Goal: Task Accomplishment & Management: Manage account settings

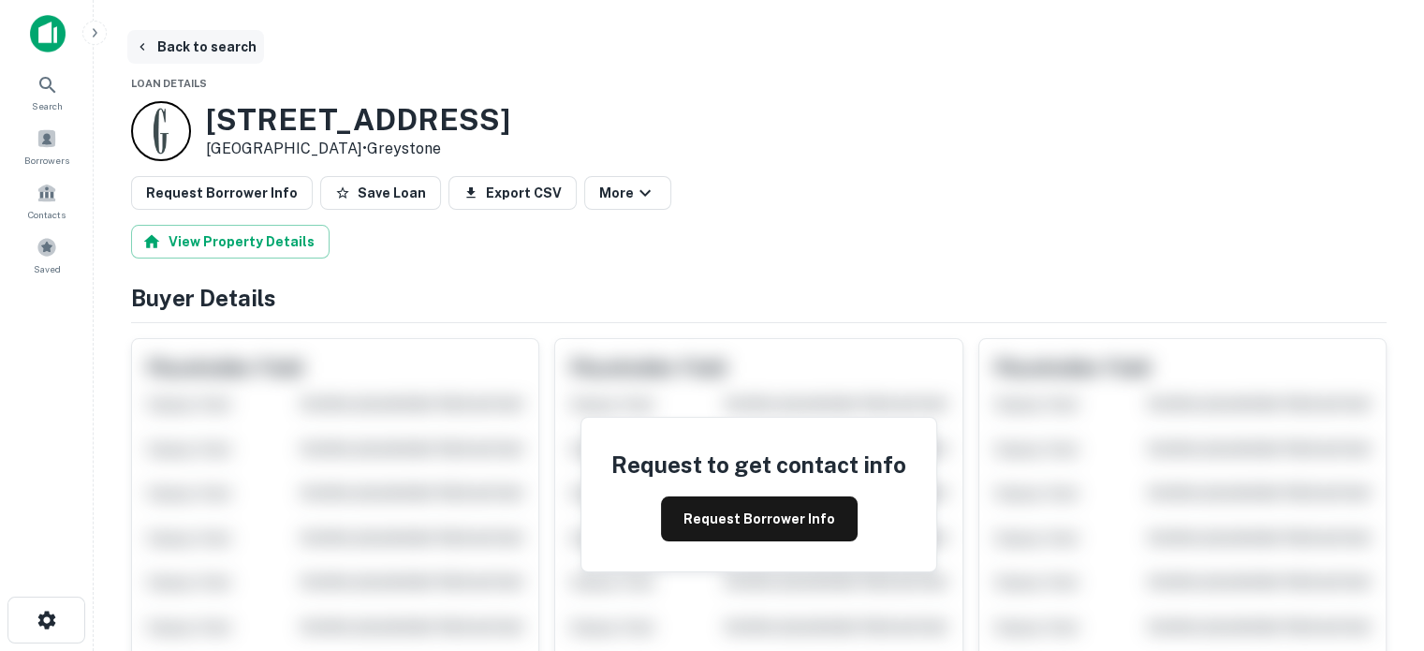
drag, startPoint x: 116, startPoint y: 69, endPoint x: 211, endPoint y: 42, distance: 98.4
click at [211, 42] on button "Back to search" at bounding box center [195, 47] width 137 height 34
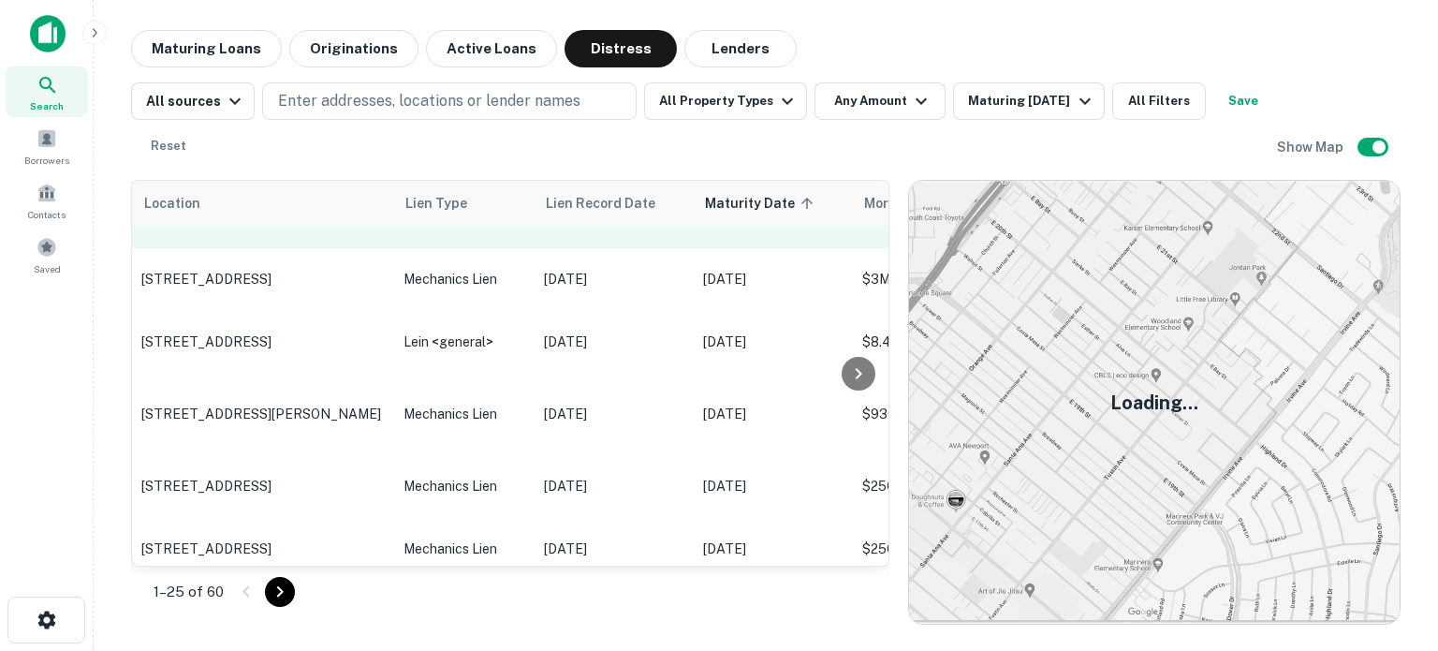
scroll to position [842, 0]
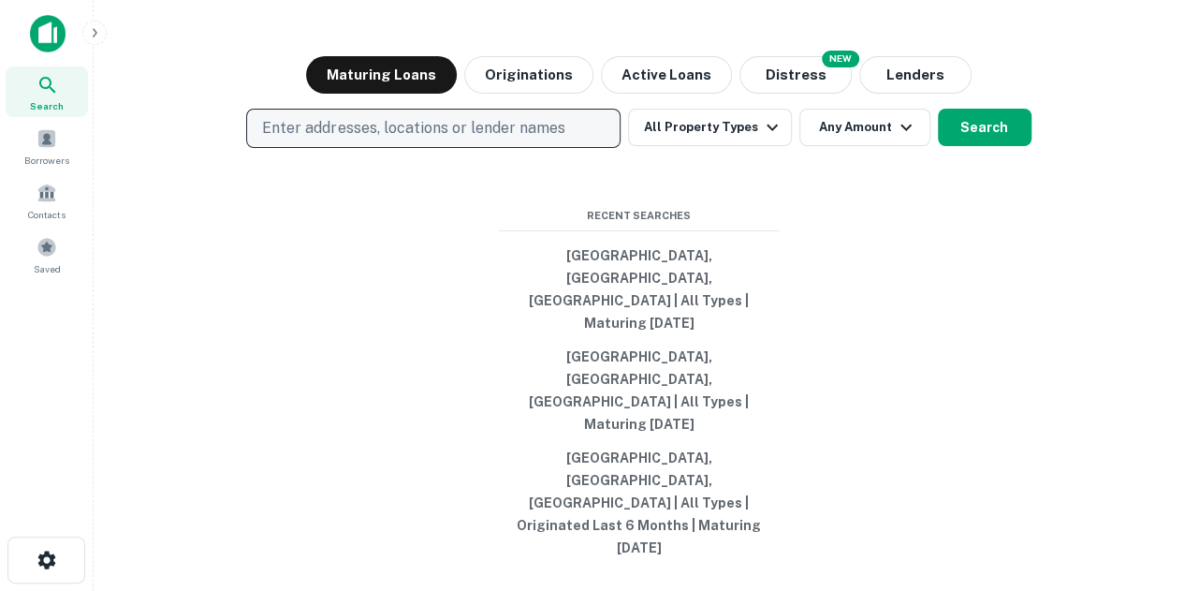
click at [336, 139] on p "Enter addresses, locations or lender names" at bounding box center [413, 128] width 302 height 22
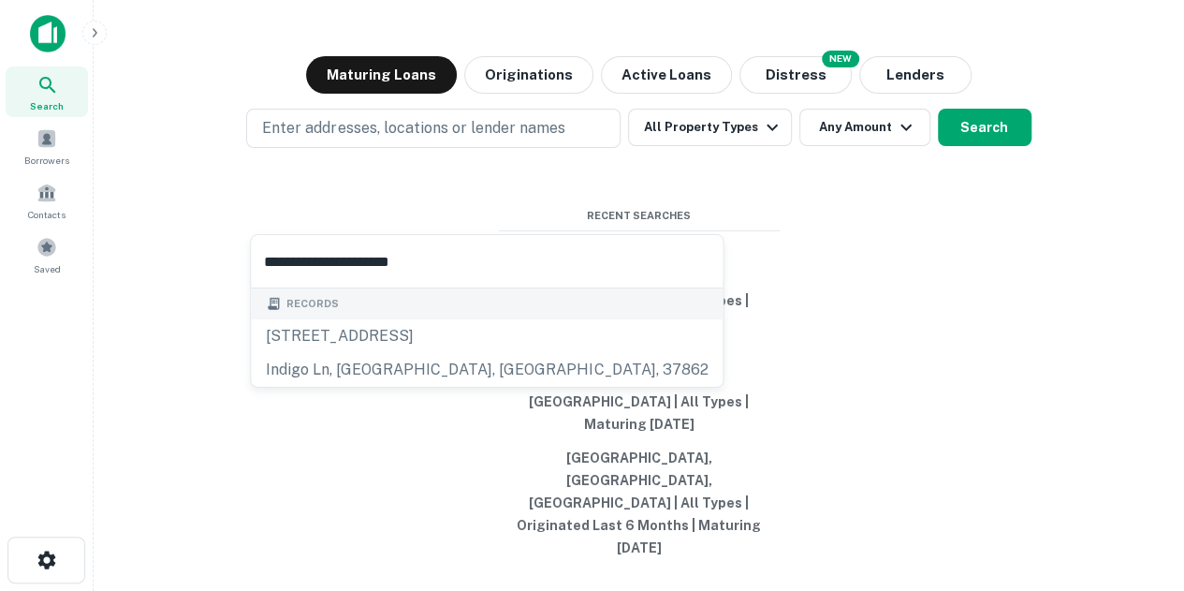
type input "**********"
click at [71, 95] on div "Search" at bounding box center [47, 91] width 82 height 51
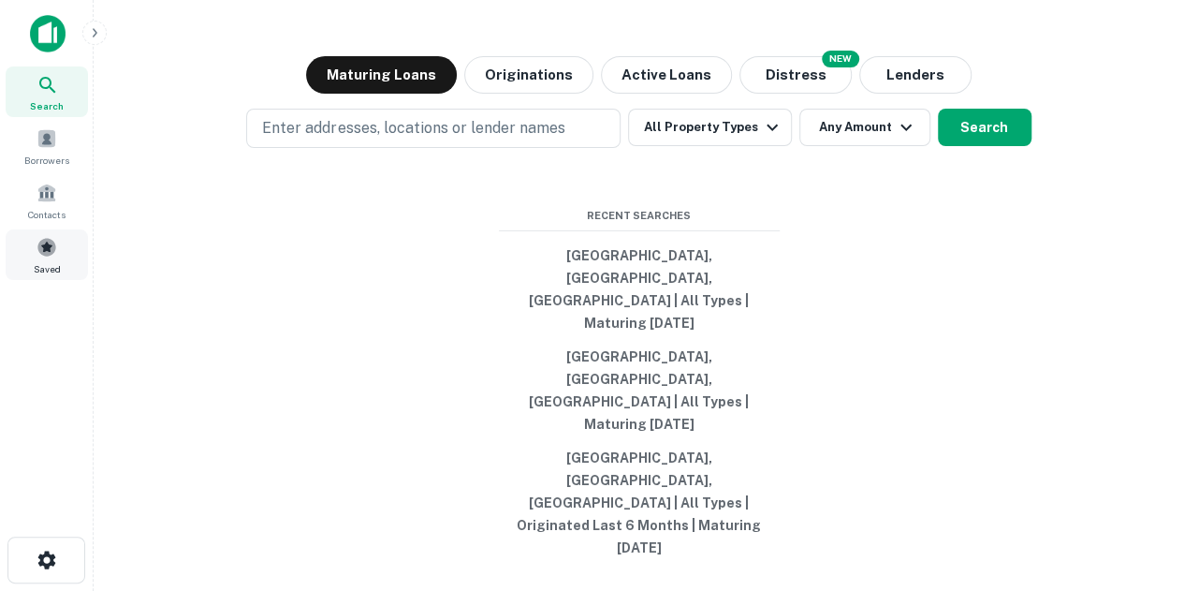
click at [44, 248] on span at bounding box center [47, 247] width 21 height 21
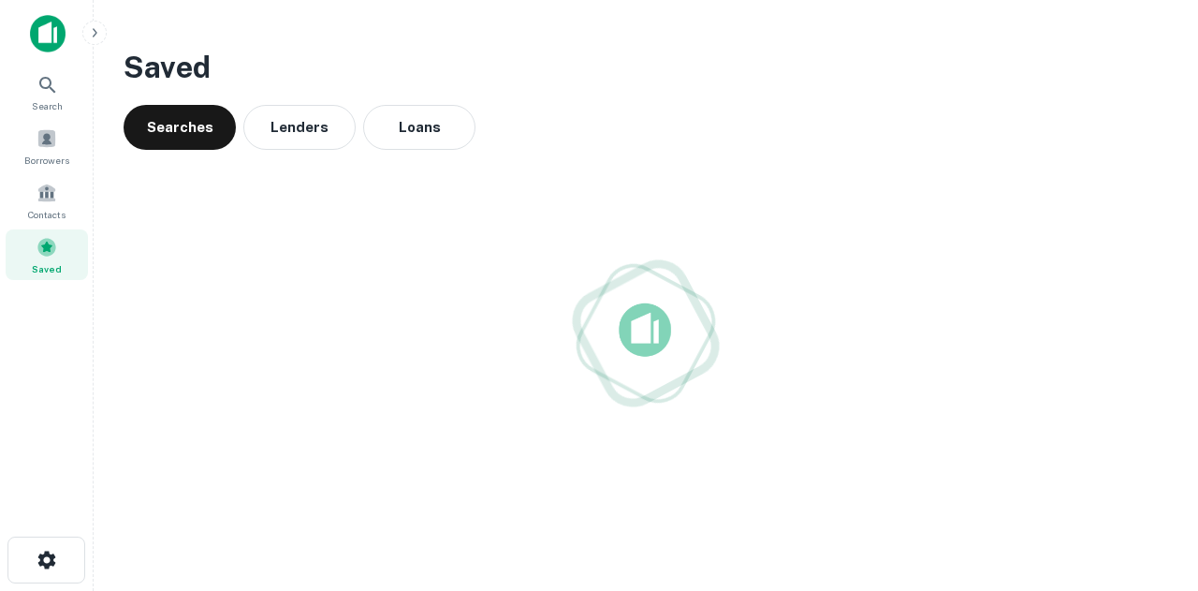
click at [64, 536] on div at bounding box center [46, 535] width 93 height 4
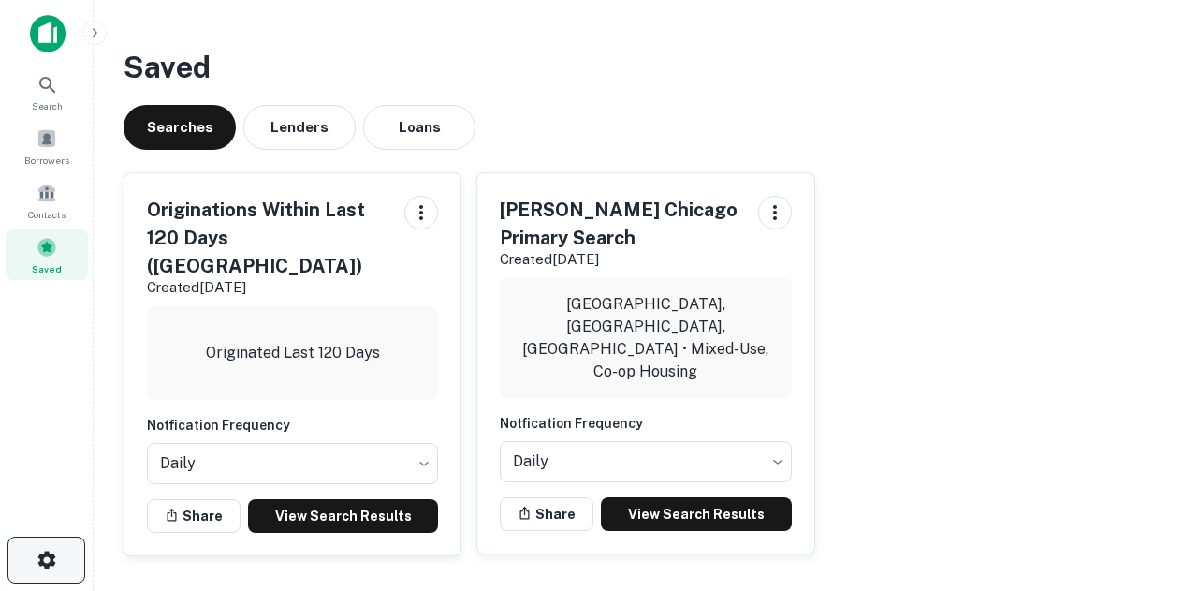
click at [70, 564] on button "button" at bounding box center [46, 559] width 78 height 47
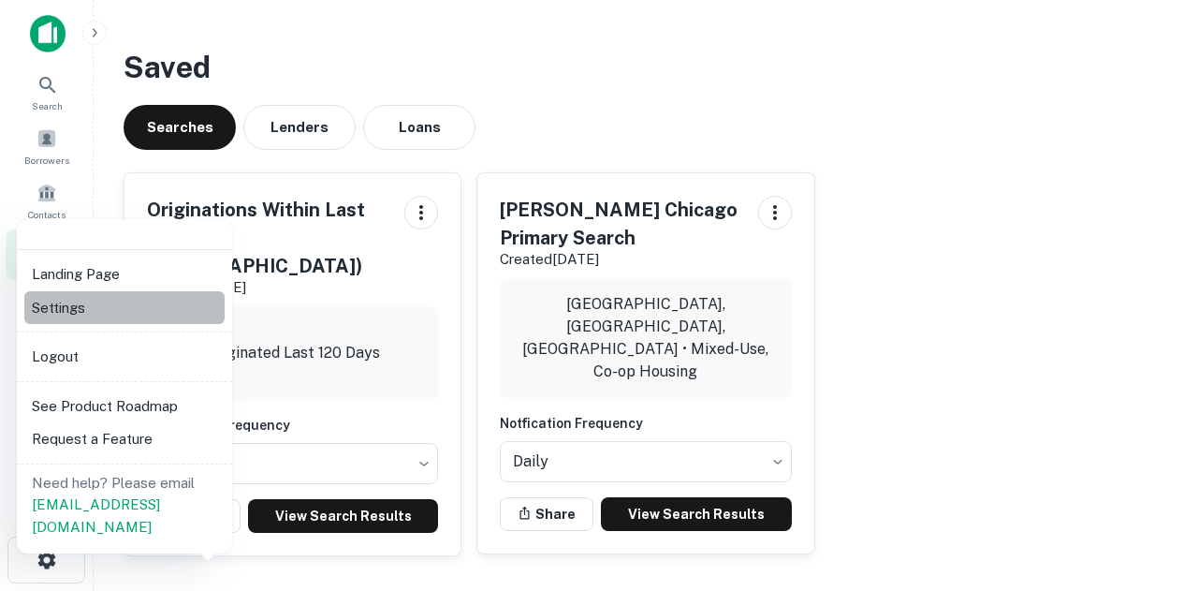
click at [88, 314] on li "Settings" at bounding box center [124, 308] width 200 height 34
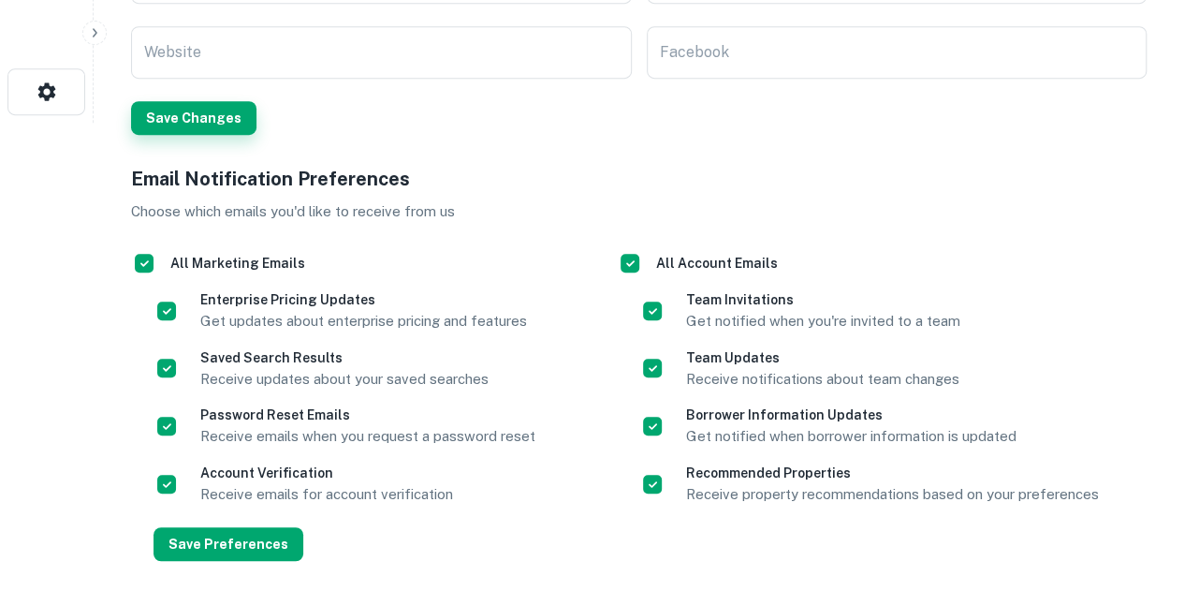
scroll to position [550, 0]
